Goal: Information Seeking & Learning: Understand process/instructions

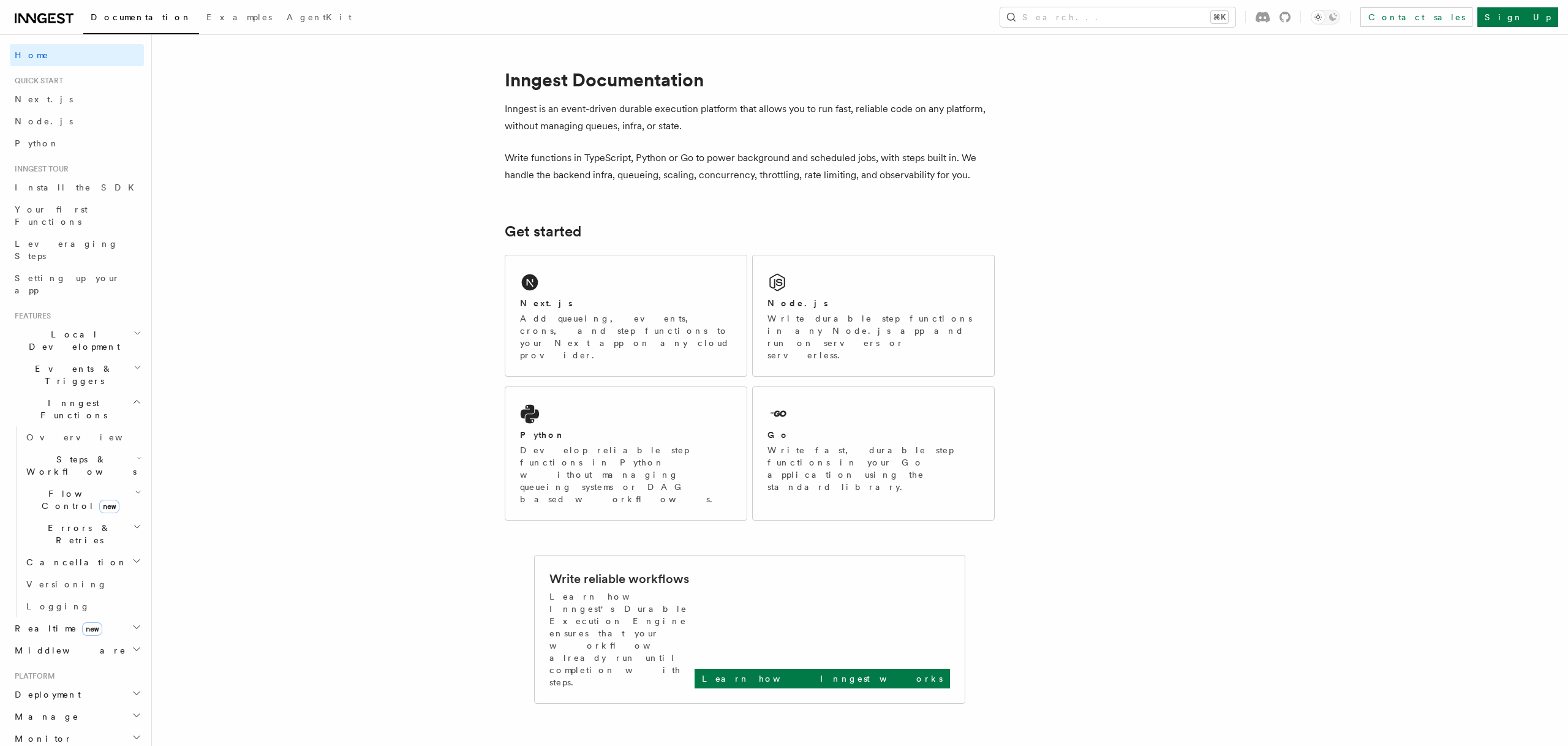
click at [123, 448] on h2 "Steps & Workflows" at bounding box center [82, 466] width 122 height 35
click at [94, 583] on link "AI Inference new" at bounding box center [88, 600] width 111 height 35
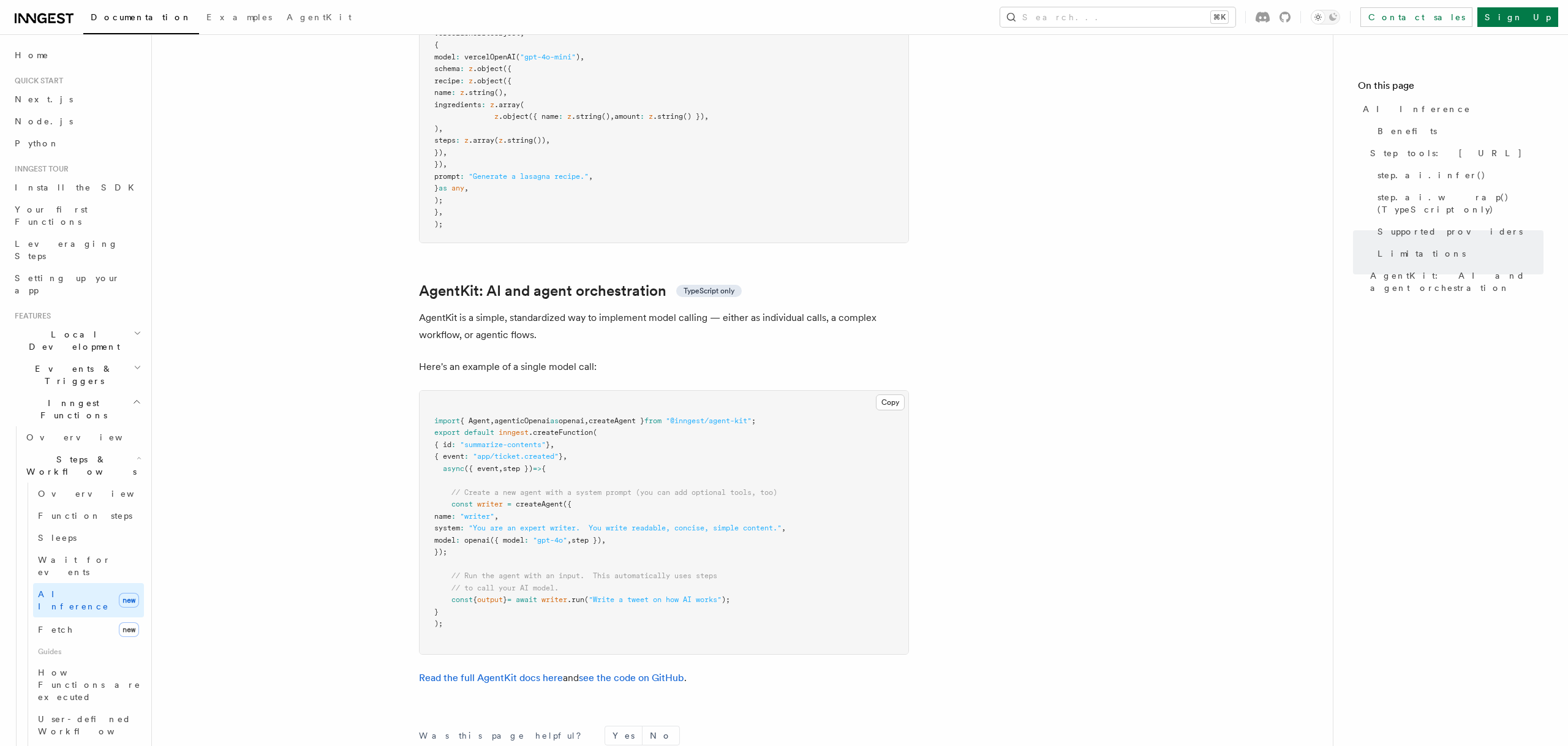
scroll to position [3386, 0]
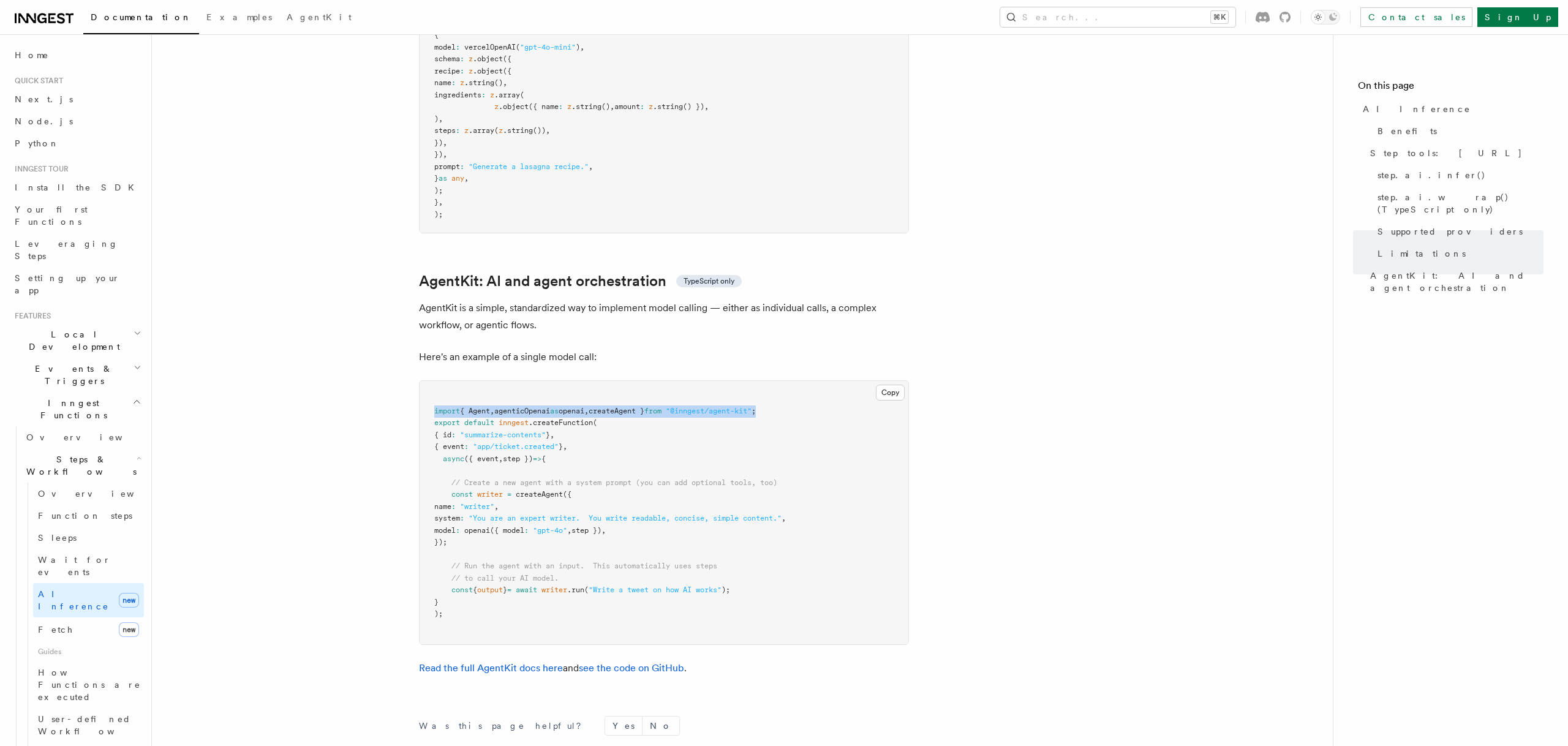
drag, startPoint x: 793, startPoint y: 354, endPoint x: 435, endPoint y: 363, distance: 358.1
click at [435, 381] on pre "import { Agent , agenticOpenai as openai , createAgent } from "@inngest/agent-k…" at bounding box center [663, 512] width 489 height 263
copy span "import { Agent , agenticOpenai as openai , createAgent } from "@inngest/agent-k…"
drag, startPoint x: 453, startPoint y: 438, endPoint x: 485, endPoint y: 482, distance: 54.4
click at [485, 482] on pre "import { Agent , agenticOpenai as openai , createAgent } from "@inngest/agent-k…" at bounding box center [663, 512] width 489 height 263
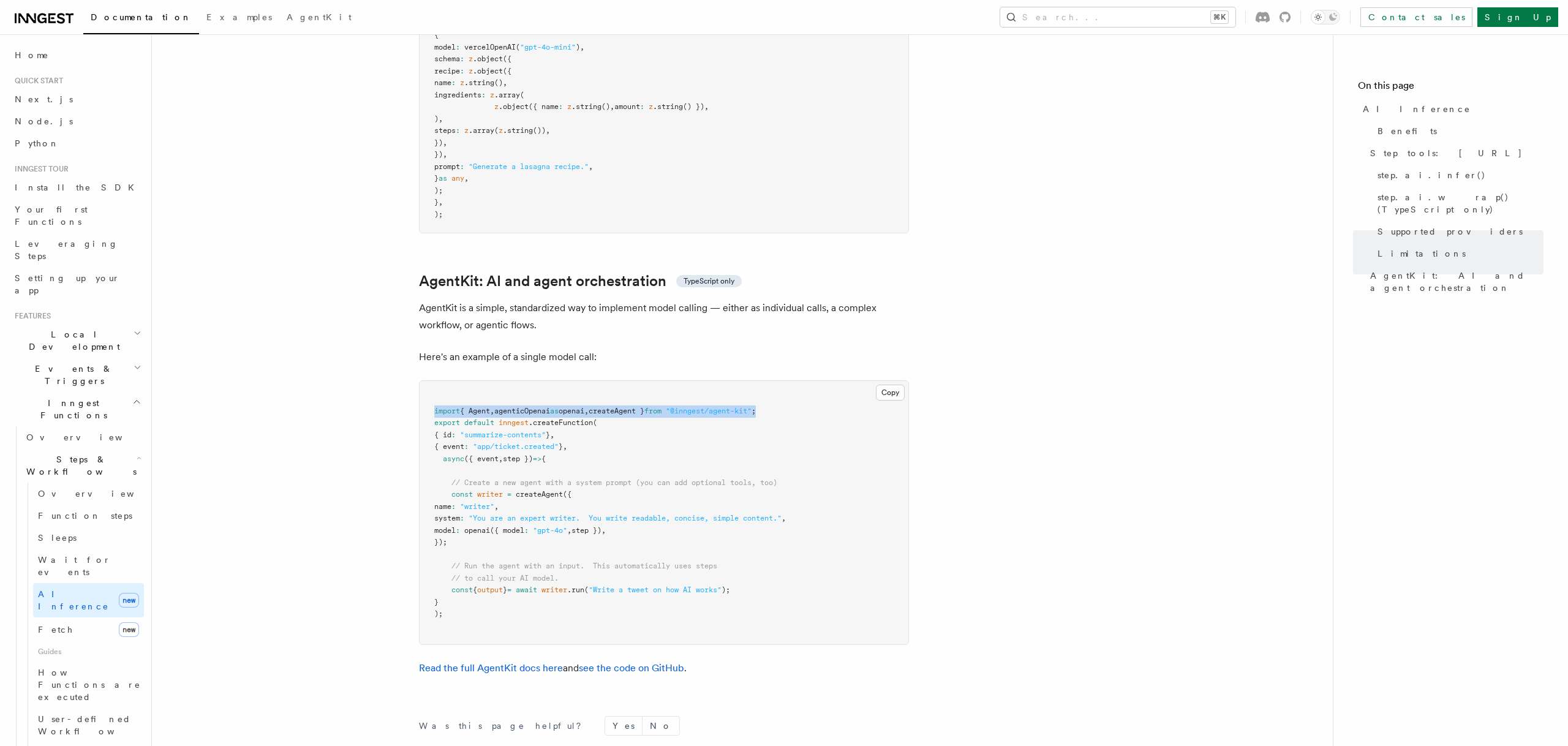
copy code "const writer = createAgent ({ name : "writer" , system : "You are an expert wri…"
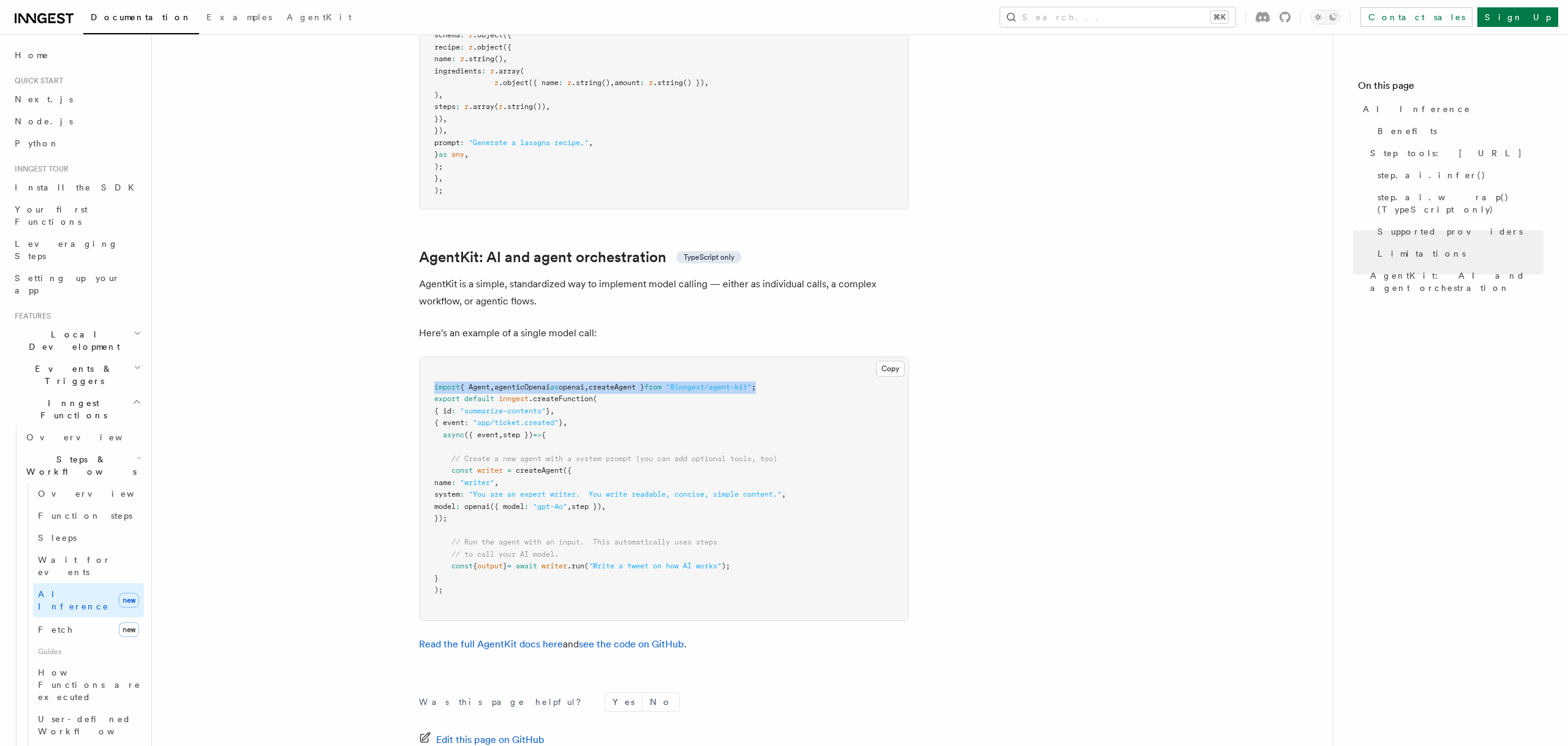
scroll to position [3391, 0]
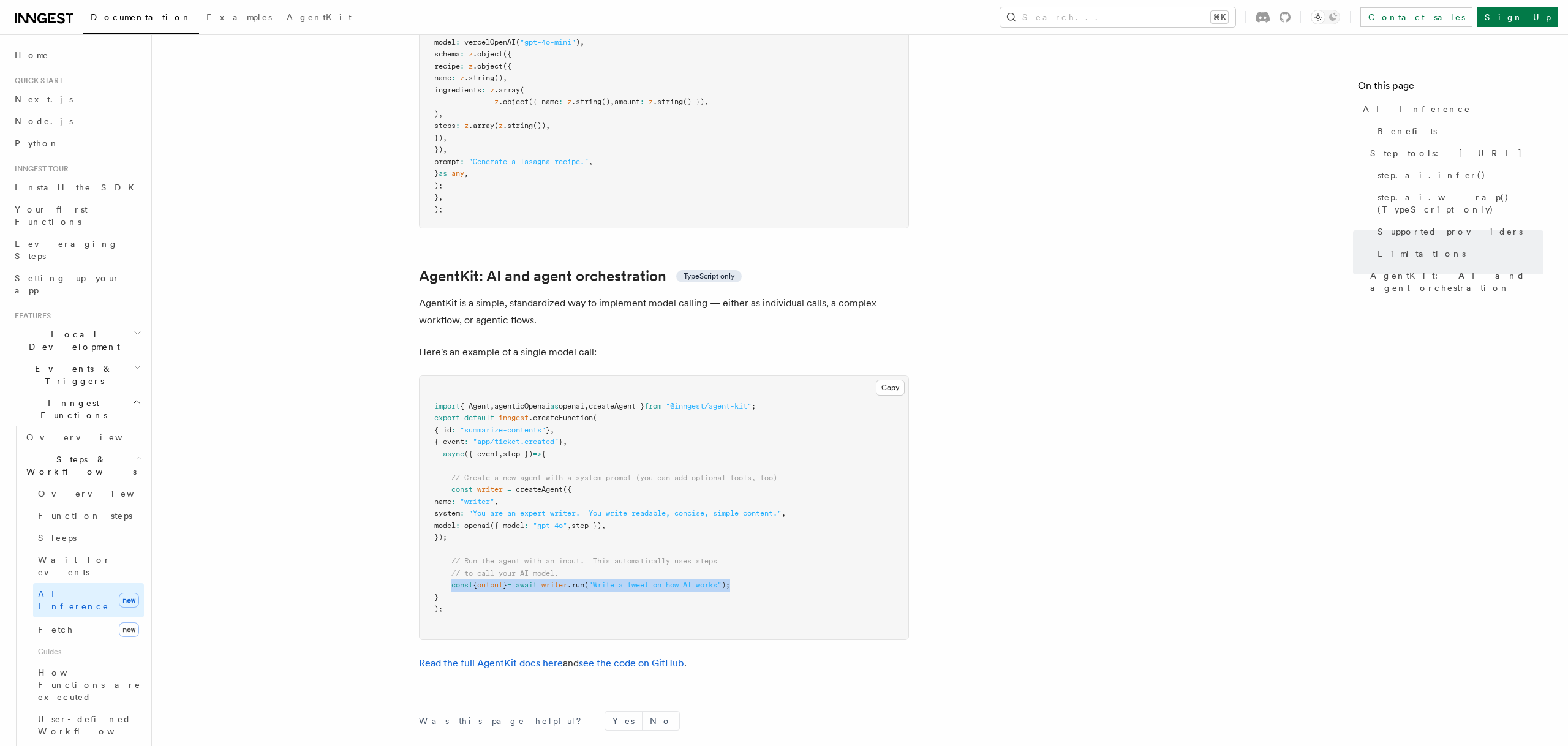
drag, startPoint x: 452, startPoint y: 526, endPoint x: 757, endPoint y: 529, distance: 305.0
click at [757, 529] on pre "import { Agent , agenticOpenai as openai , createAgent } from "@inngest/agent-k…" at bounding box center [663, 507] width 489 height 263
copy span "const { output } = await writer .run ( "Write a tweet on how AI works" );"
